Goal: Find specific page/section: Find specific page/section

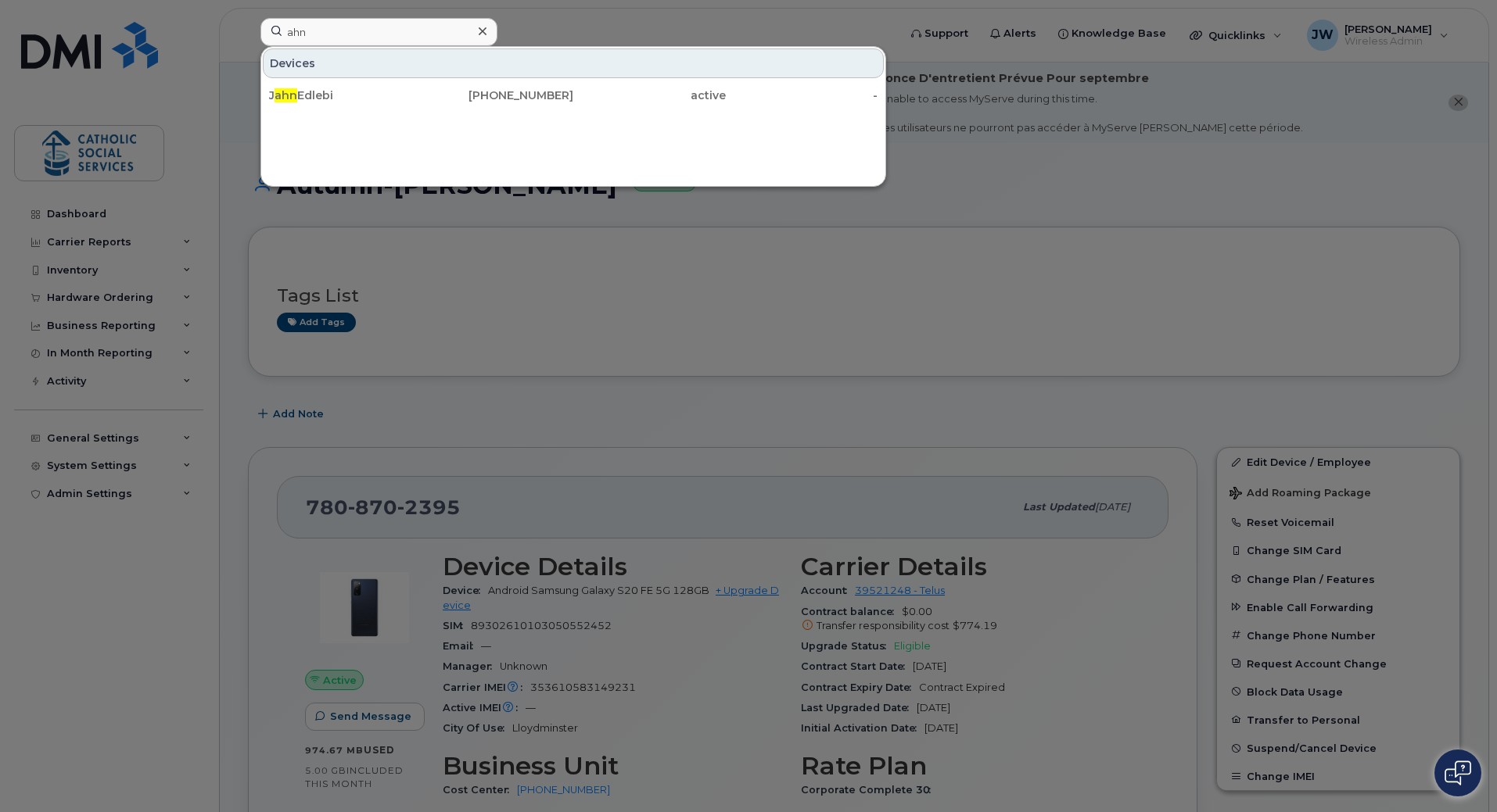
click at [350, 34] on input "ahn" at bounding box center [378, 32] width 237 height 28
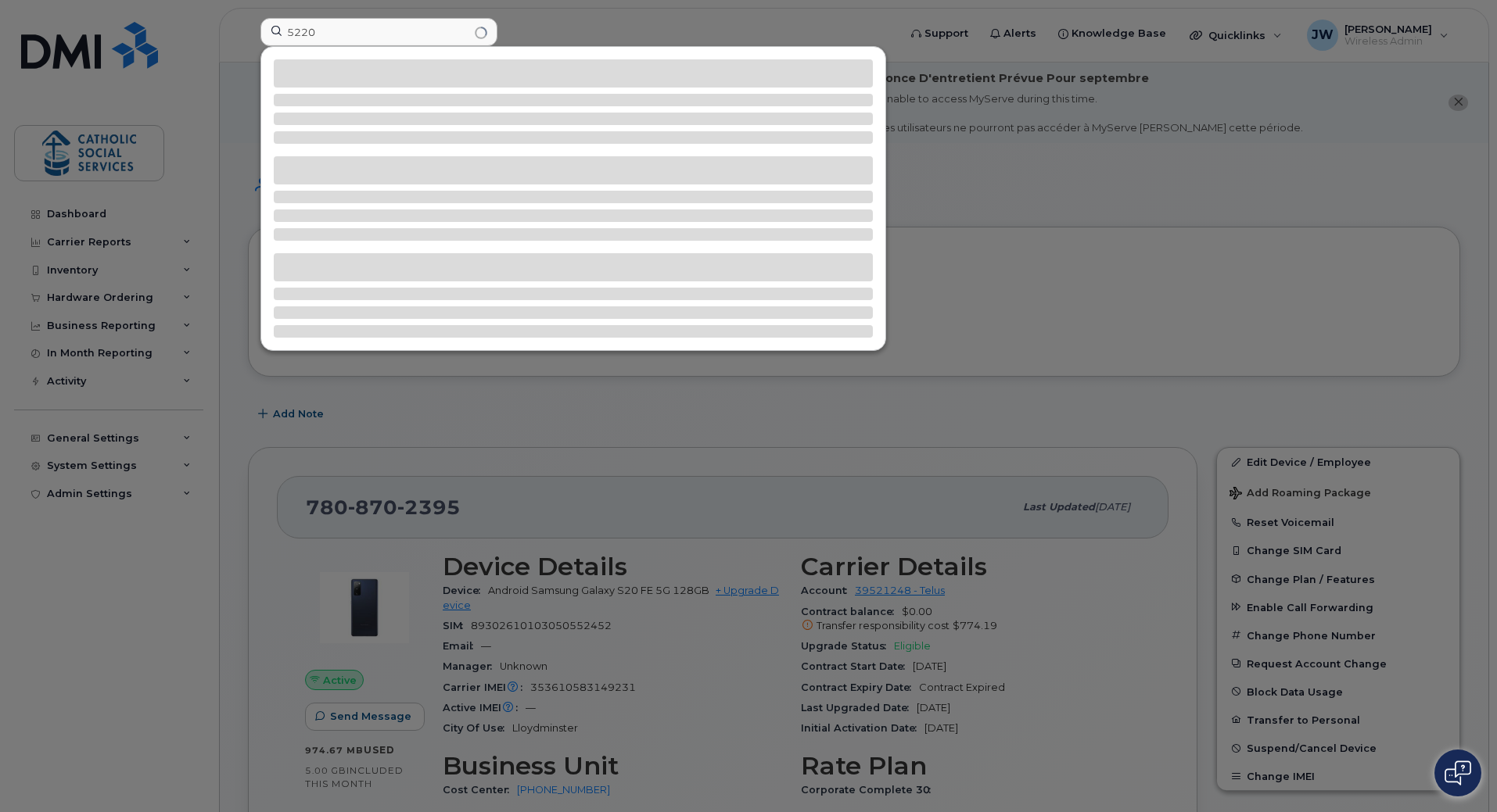
type input "5220"
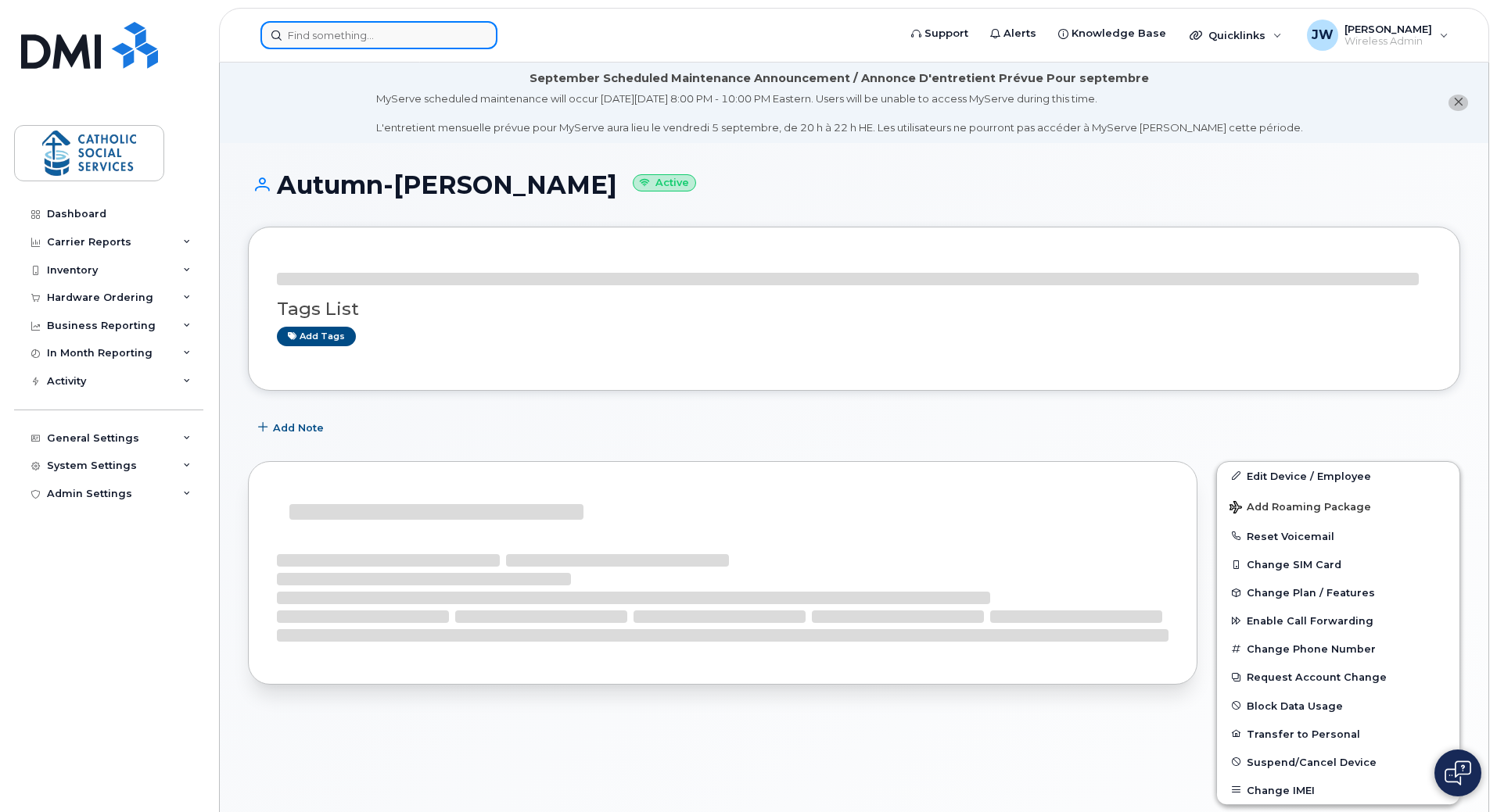
click at [378, 29] on input at bounding box center [378, 35] width 237 height 28
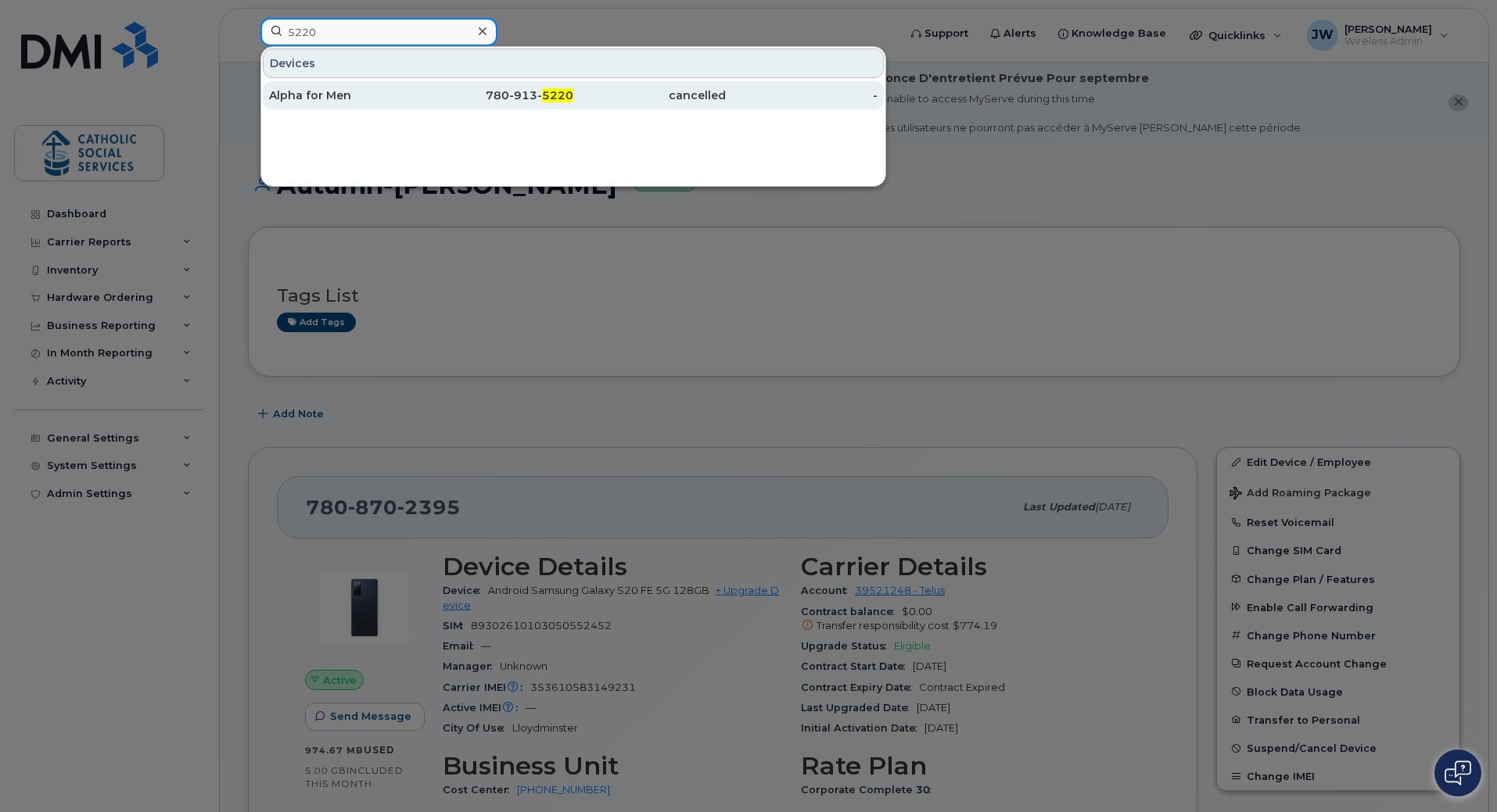
type input "5220"
click at [330, 95] on div "Alpha for Men" at bounding box center [346, 95] width 153 height 15
